Goal: Navigation & Orientation: Find specific page/section

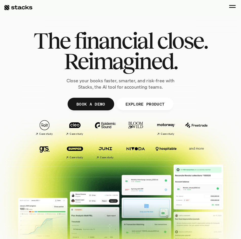
click at [232, 7] on div at bounding box center [232, 7] width 7 height 1
click at [232, 5] on div at bounding box center [232, 5] width 7 height 1
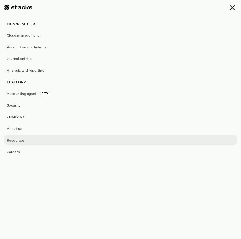
click at [20, 141] on p "Resources" at bounding box center [16, 139] width 18 height 5
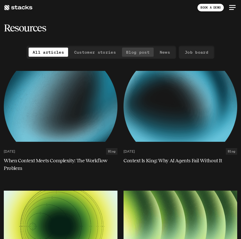
click at [144, 52] on p "Blog post" at bounding box center [138, 52] width 24 height 7
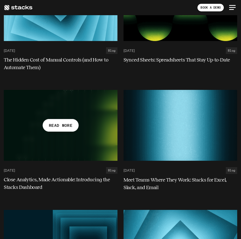
scroll to position [939, 0]
